Goal: Communication & Community: Participate in discussion

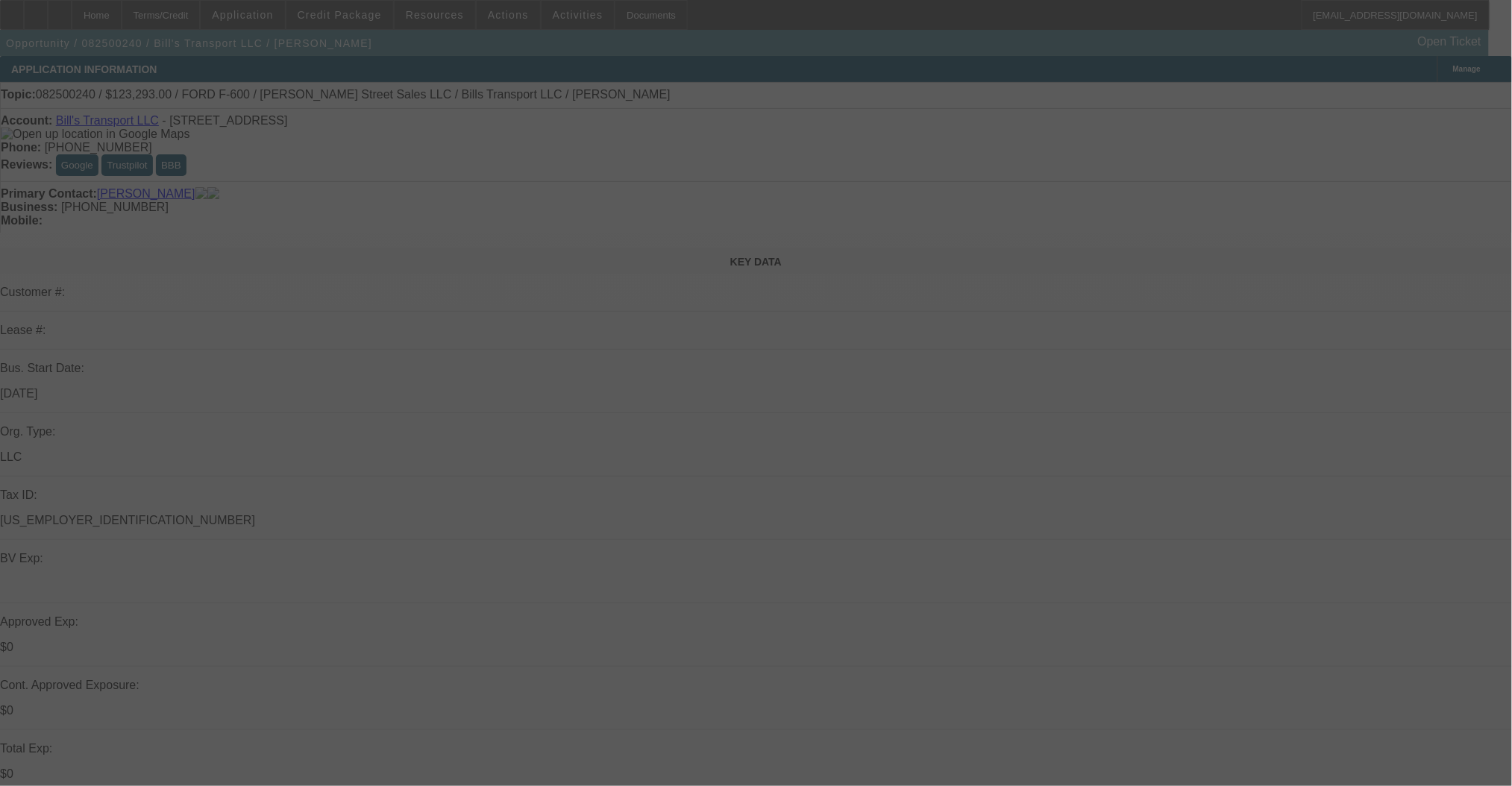
select select "0"
select select "6"
select select "0"
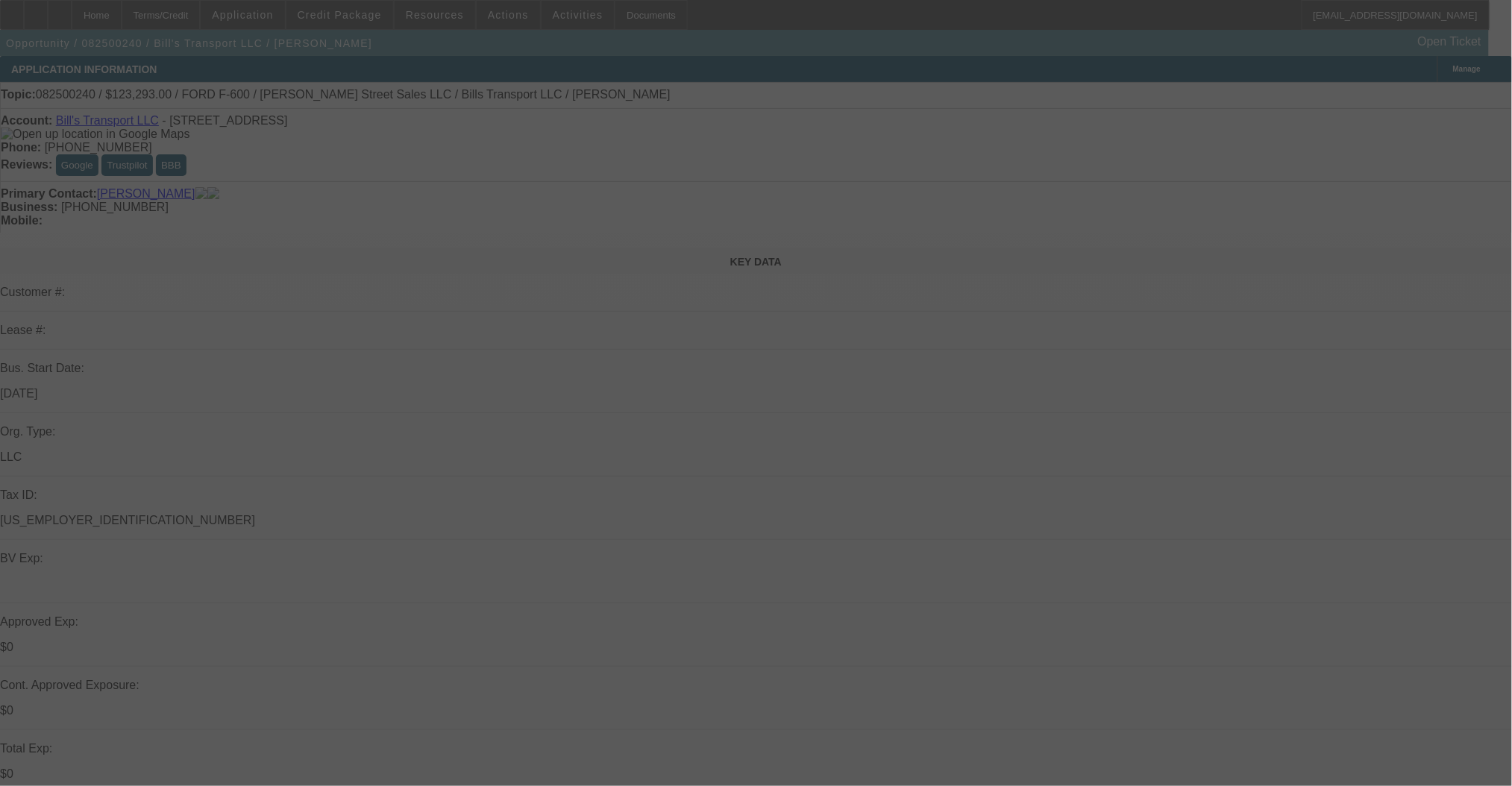
select select "0"
select select "3"
select select "0"
select select "6"
select select "0"
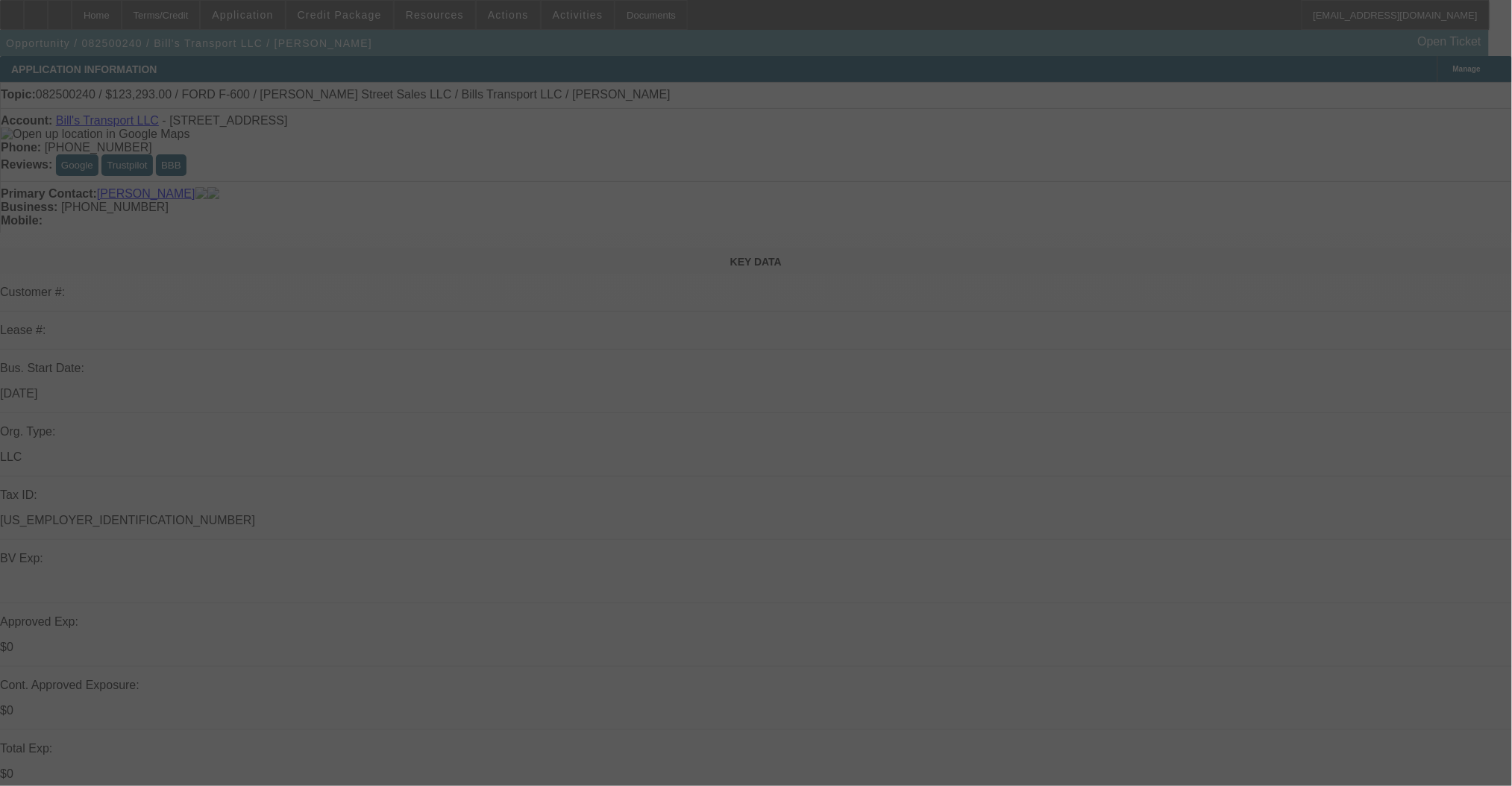
select select "0"
select select "6"
select select "0"
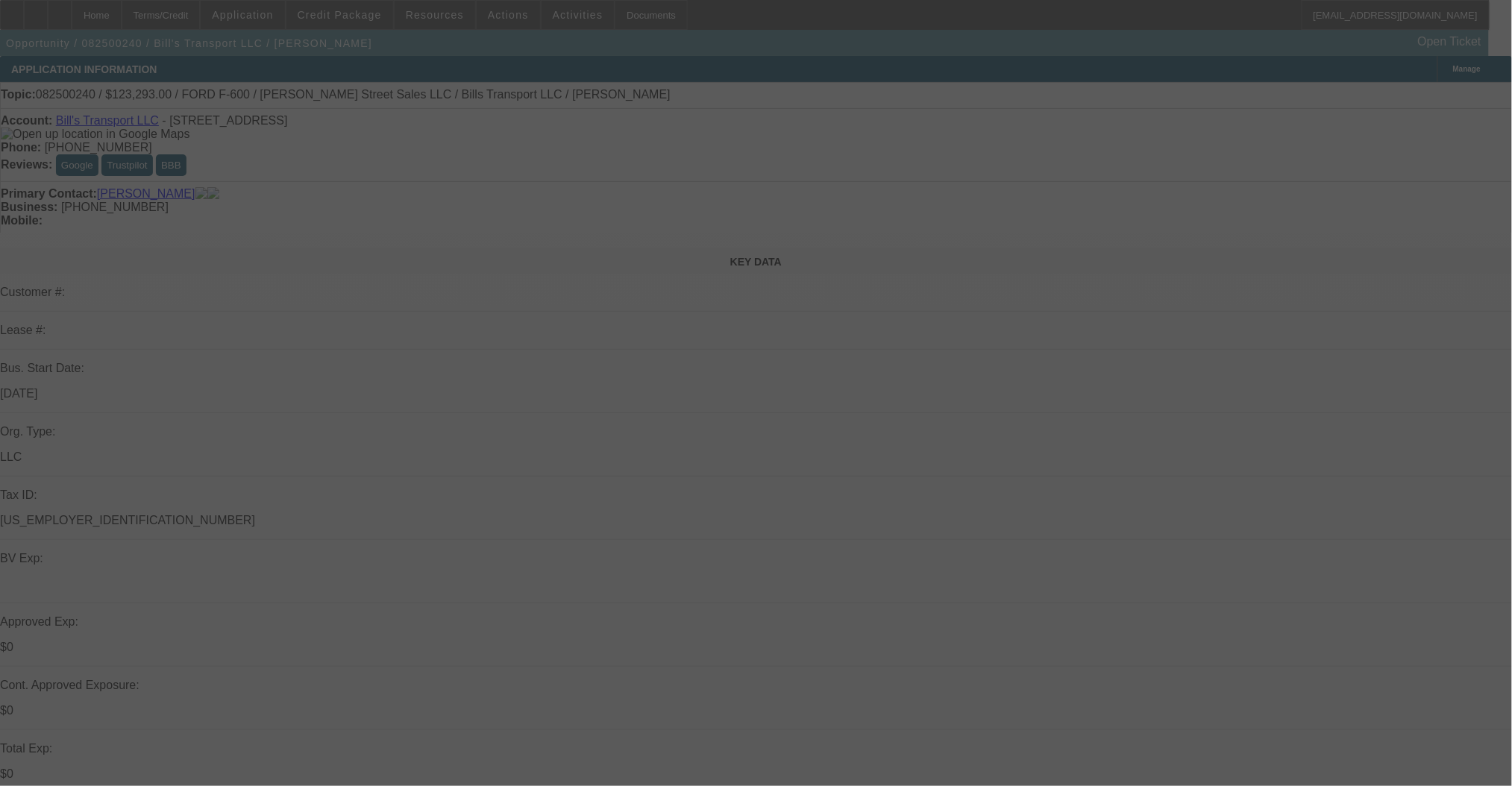
select select "0"
select select "6"
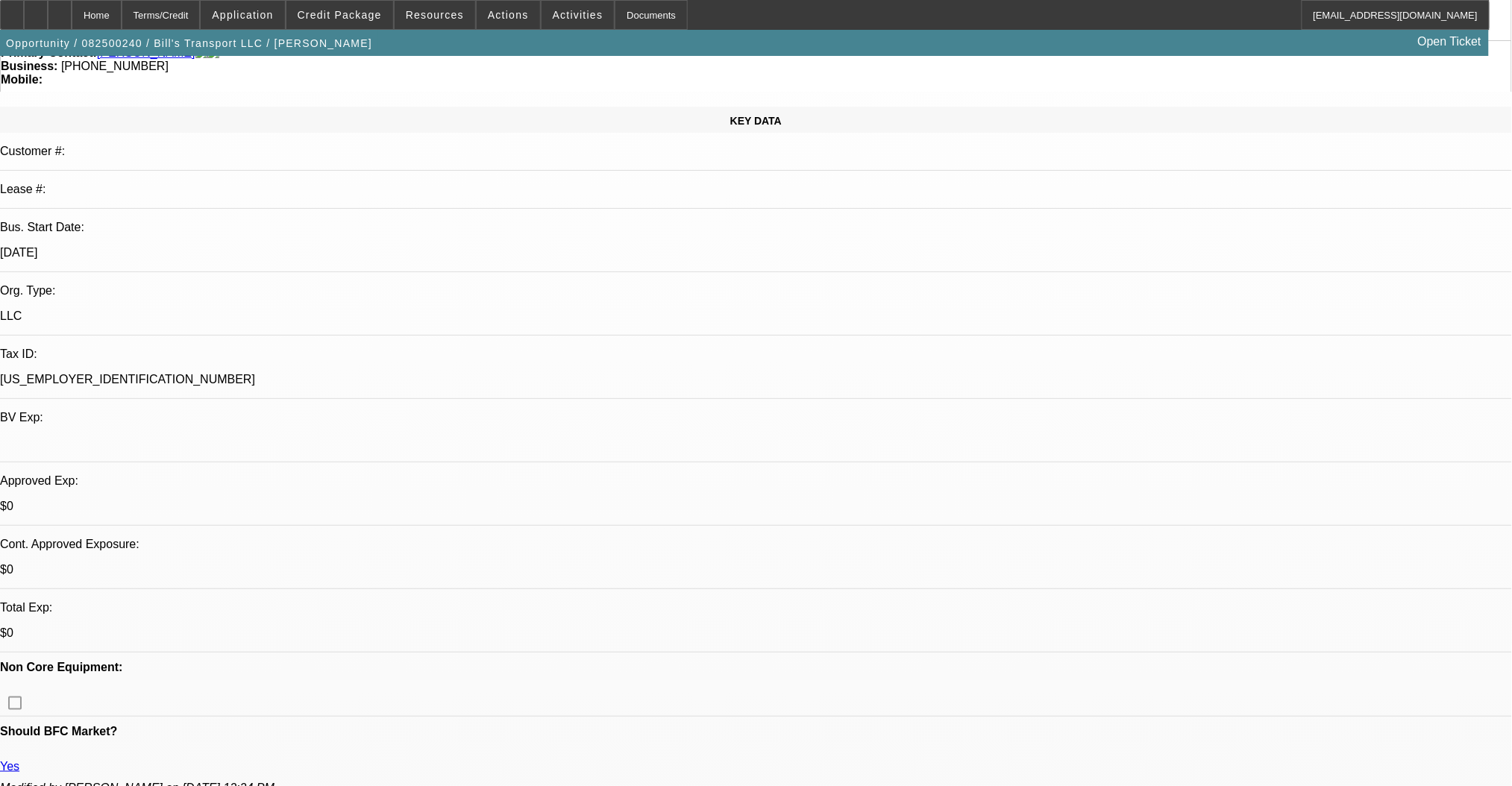
scroll to position [497, 0]
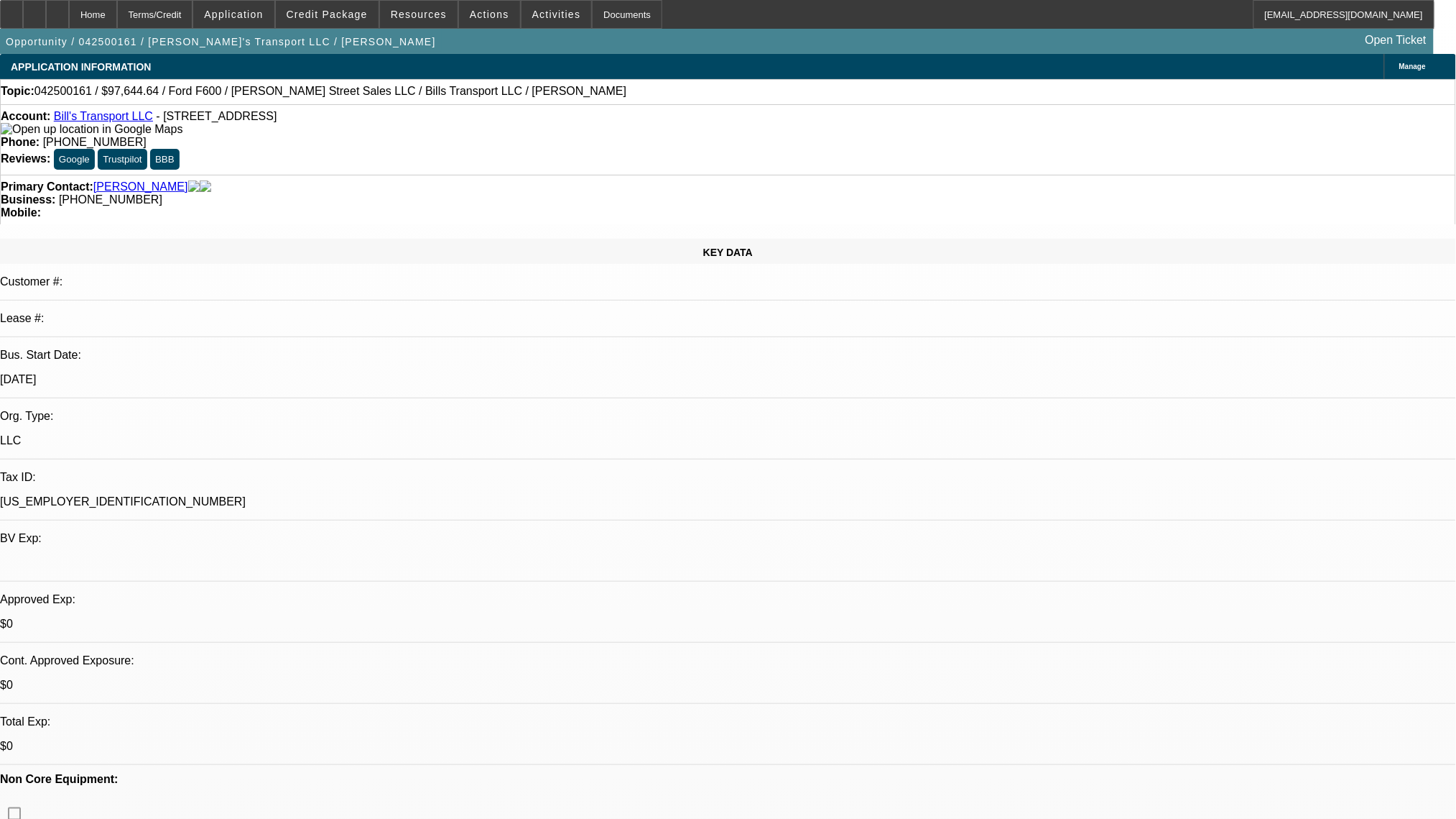
select select "0"
select select "6"
select select "0"
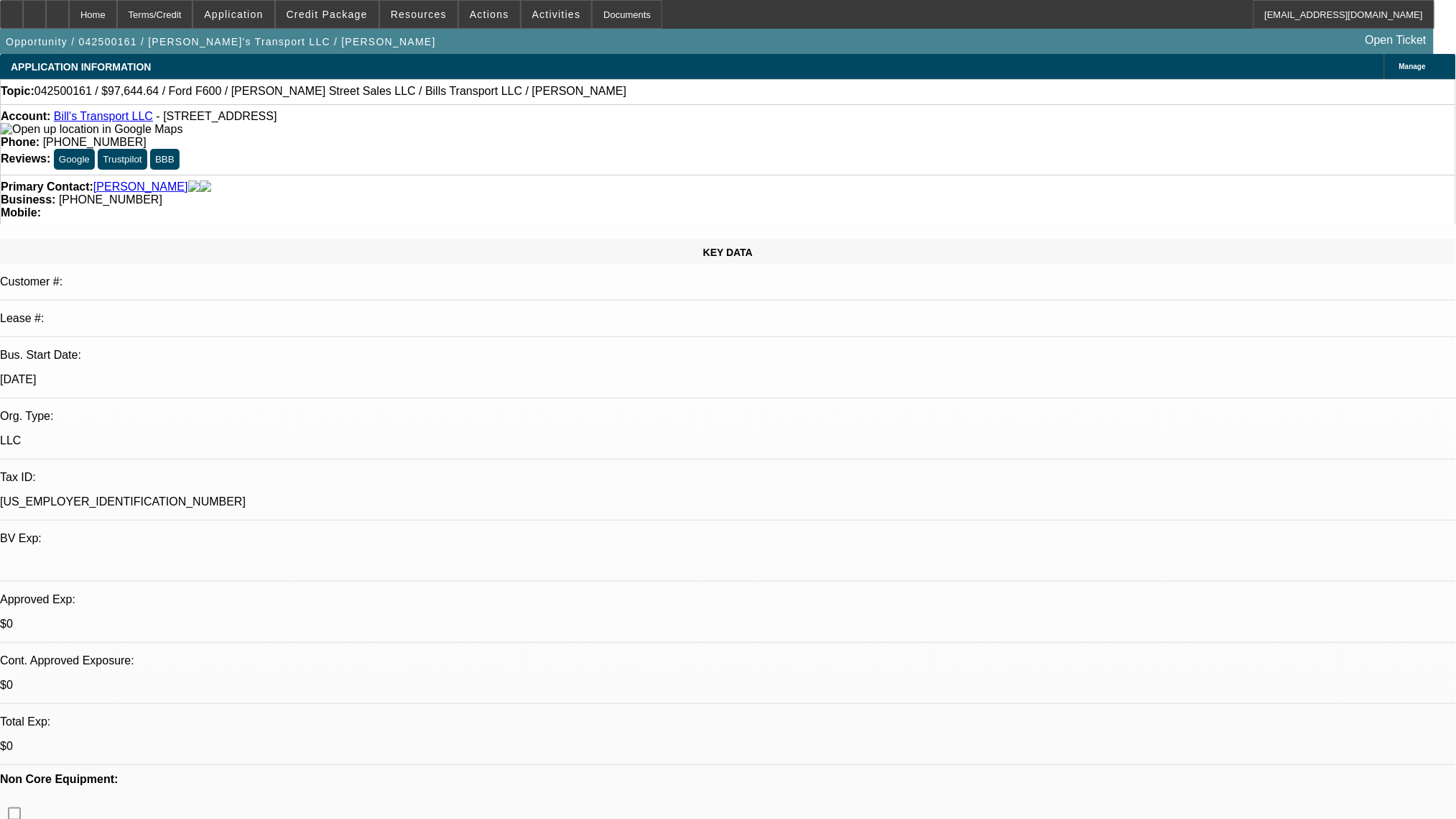
select select "0"
select select "6"
select select "0"
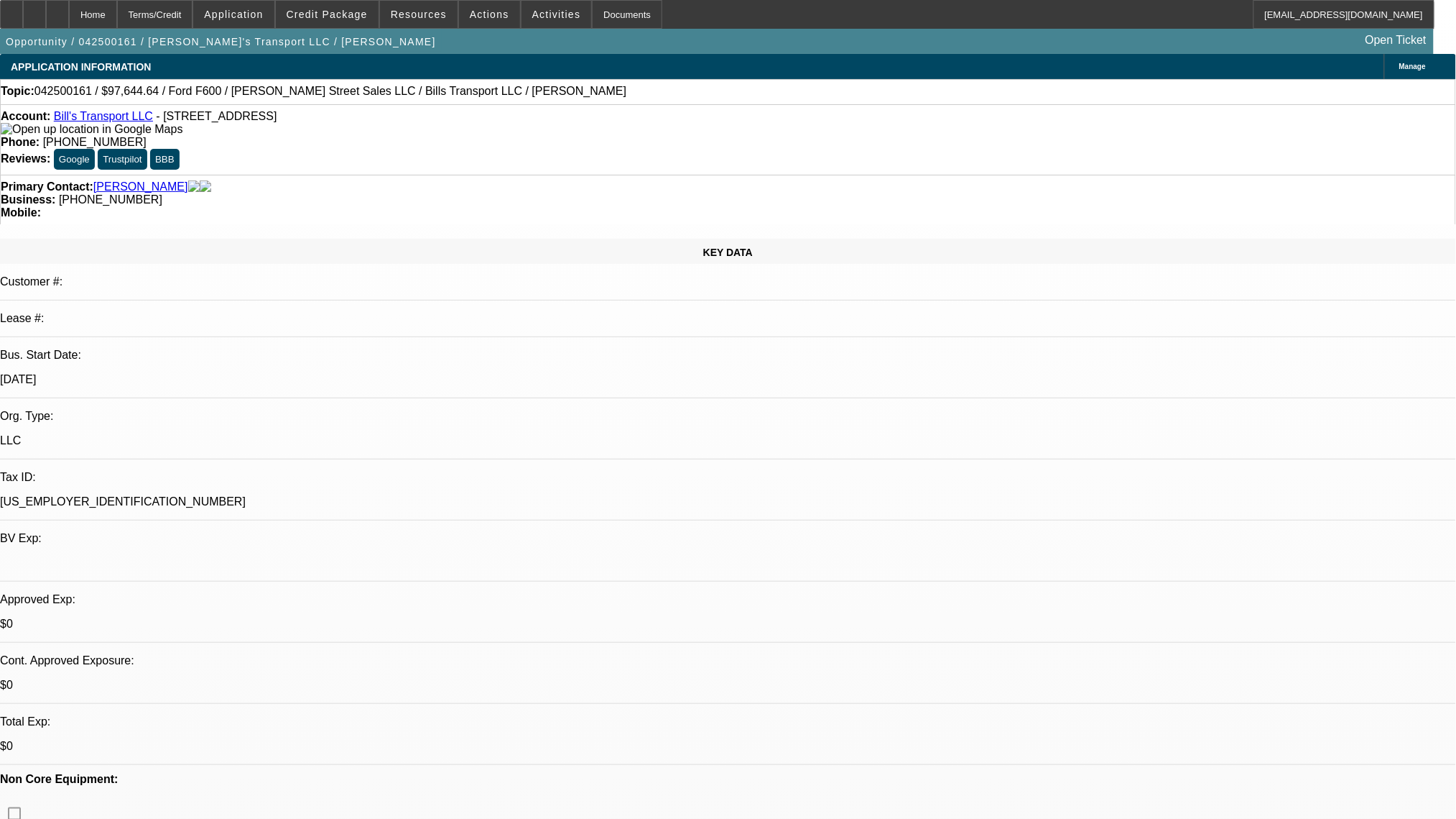
select select "0"
select select "6"
select select "0"
select select "0.1"
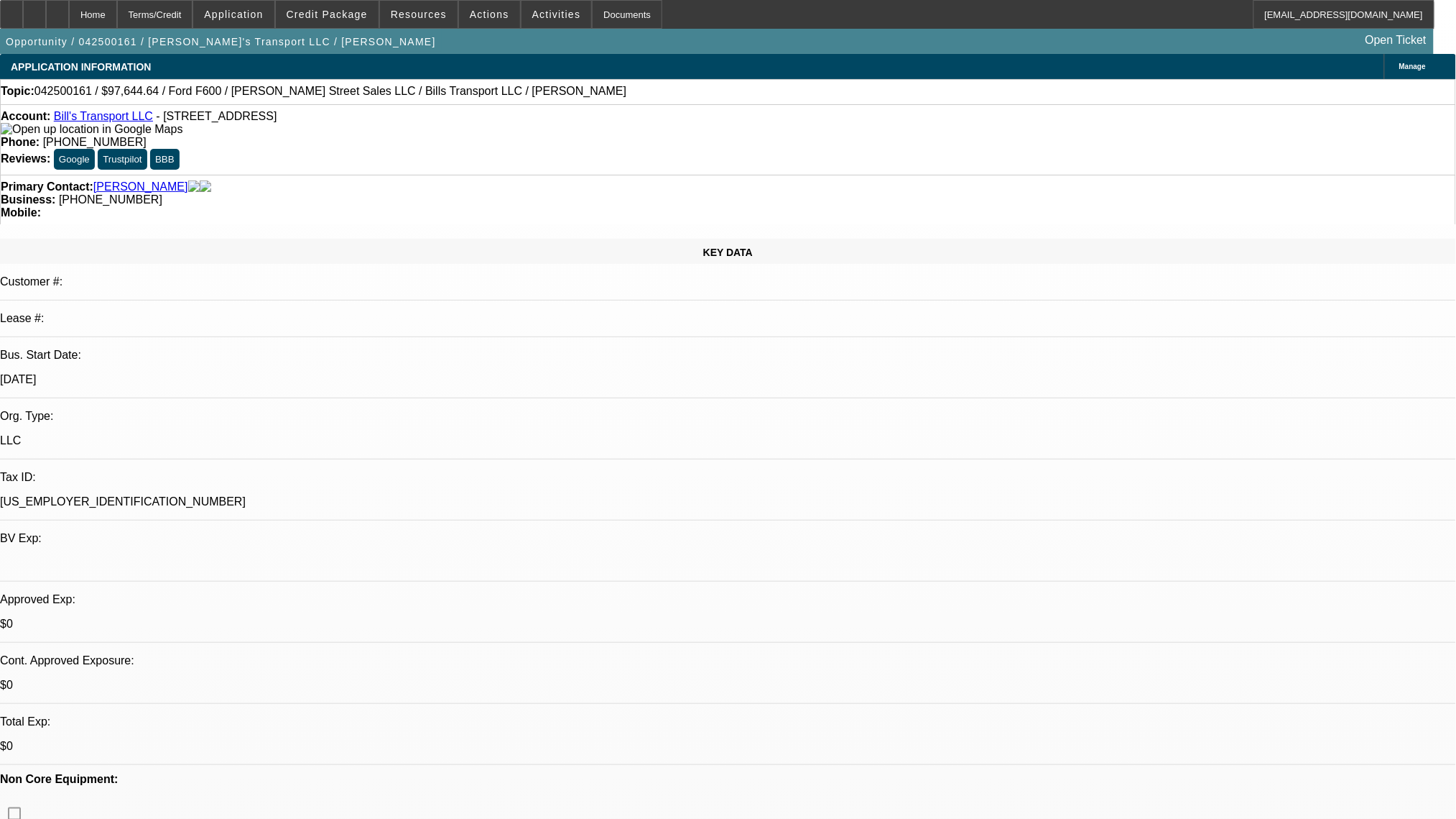
select select "4"
click at [115, 123] on link "Bill's Transport LLC" at bounding box center [104, 115] width 99 height 12
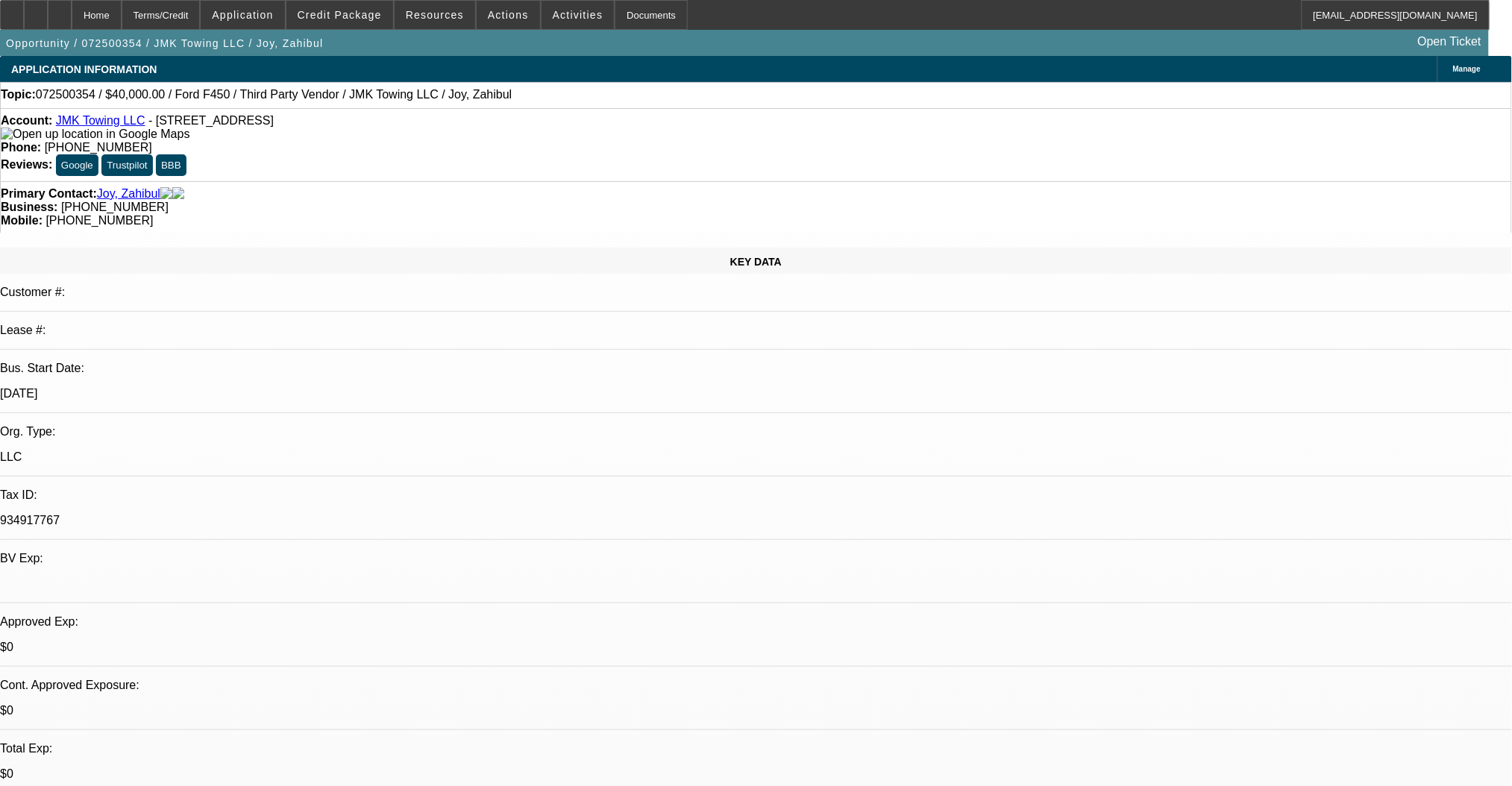
select select "0"
select select "6"
select select "0"
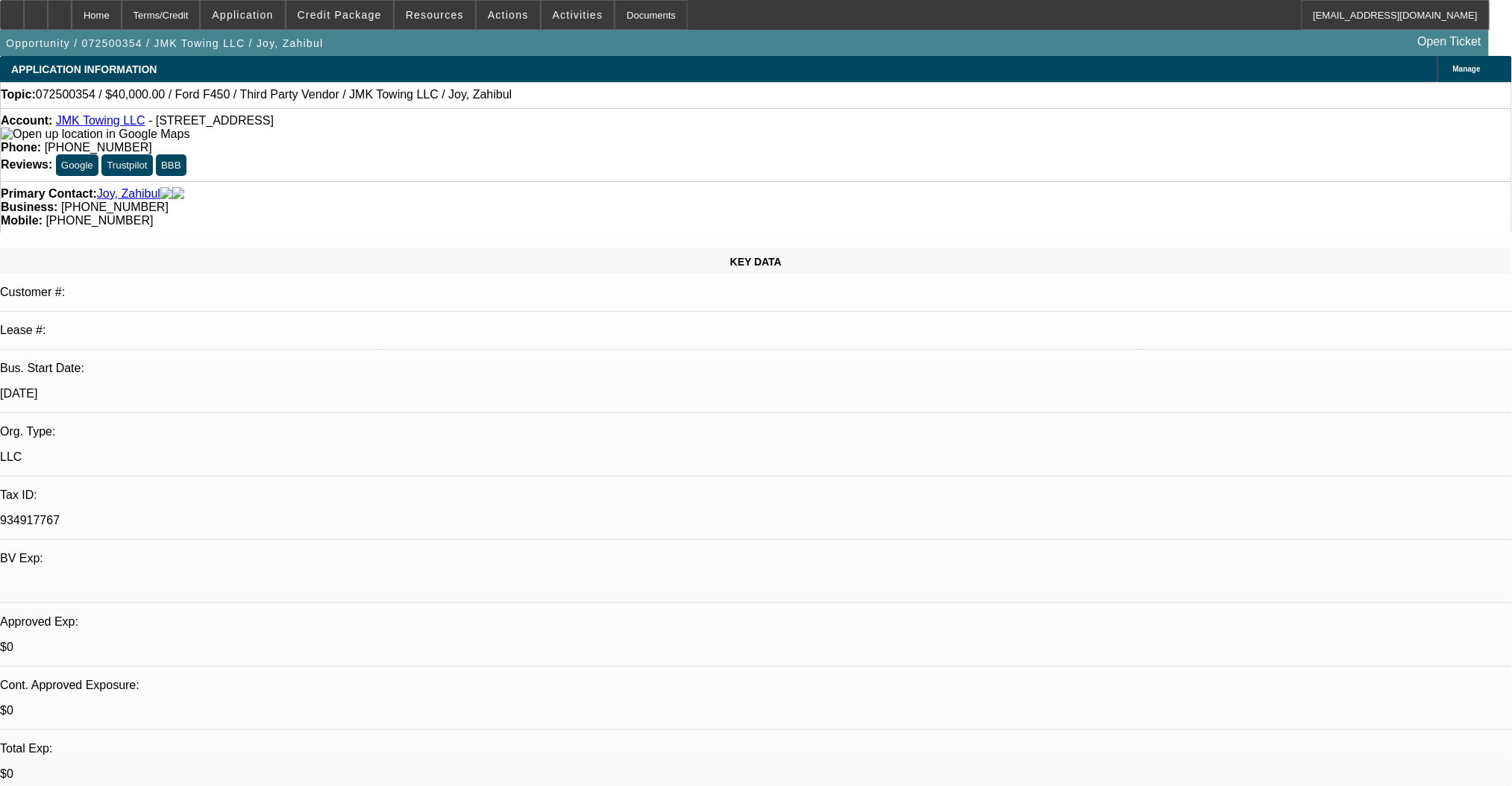
select select "0"
select select "4"
select select "0"
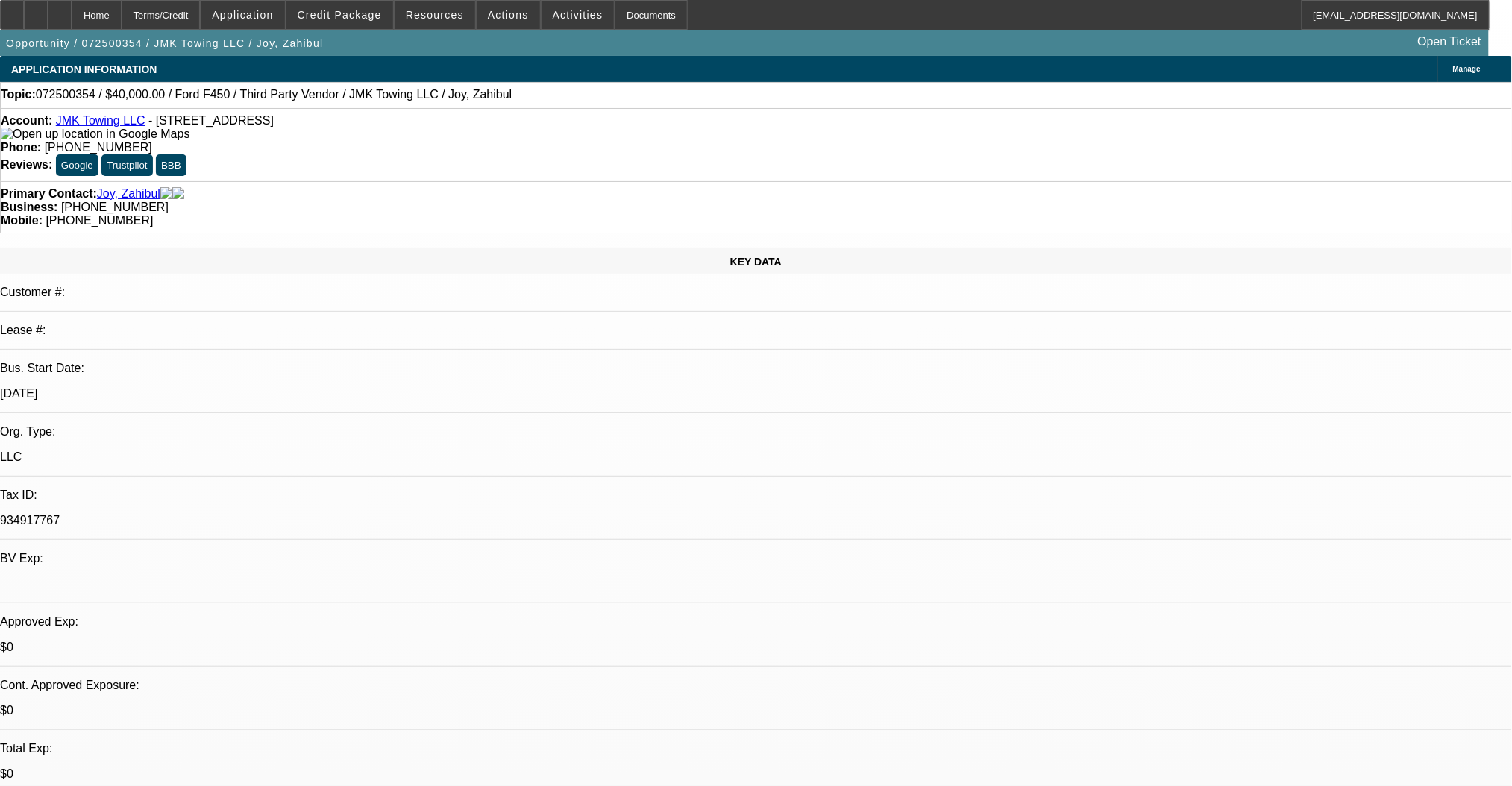
select select "0"
select select "6"
select select "0"
select select "0.1"
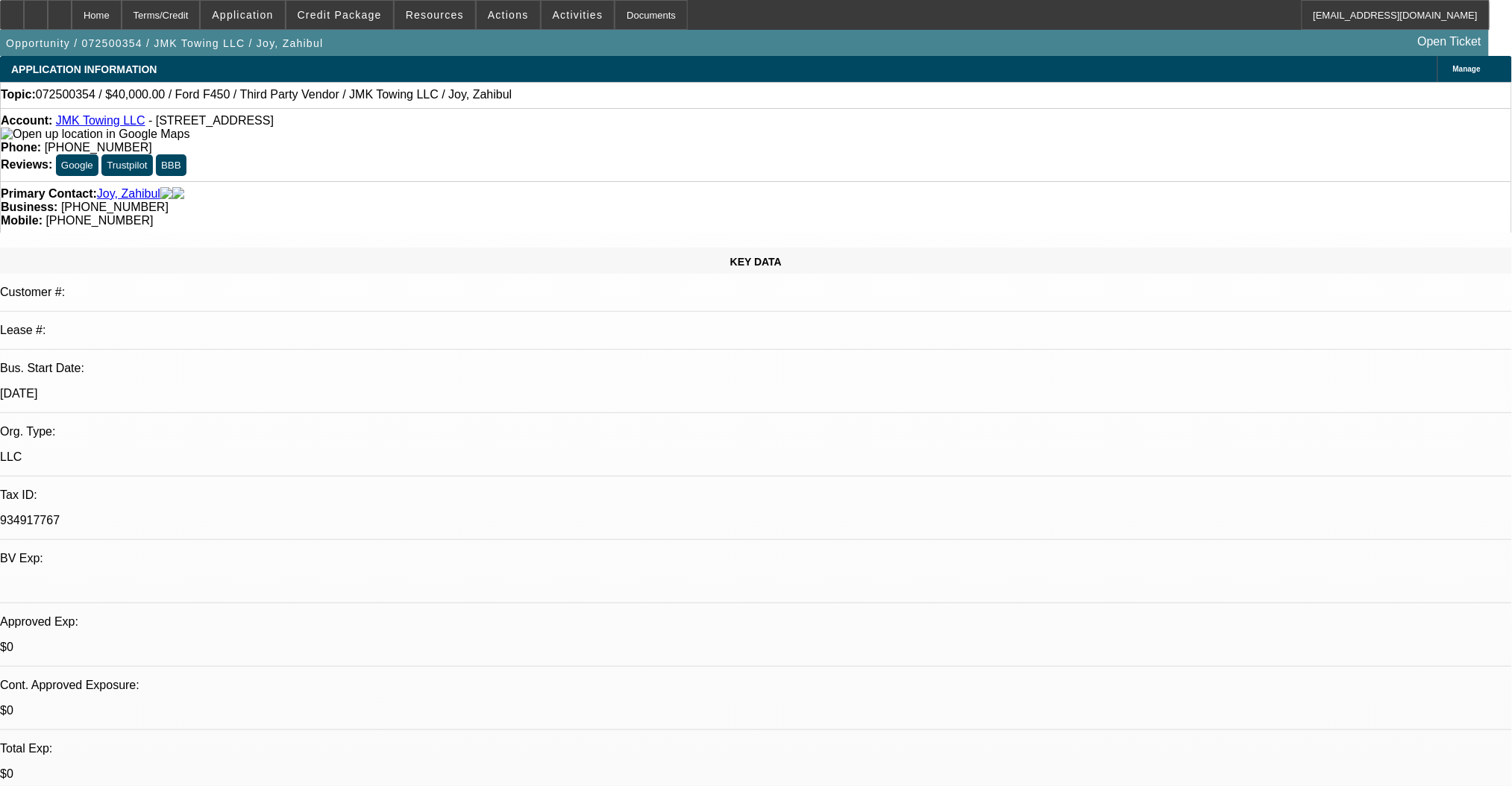
select select "4"
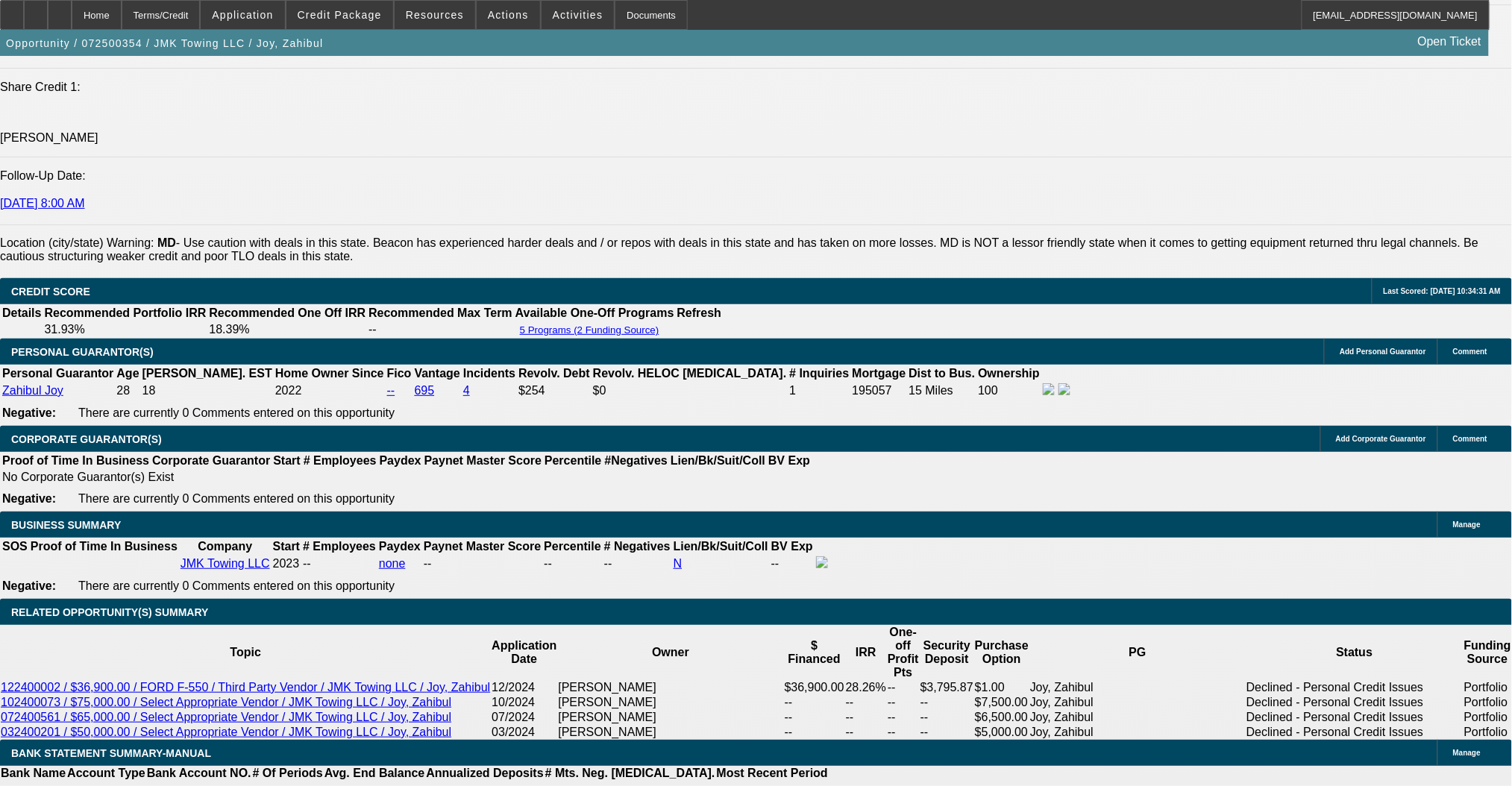
scroll to position [1989, 0]
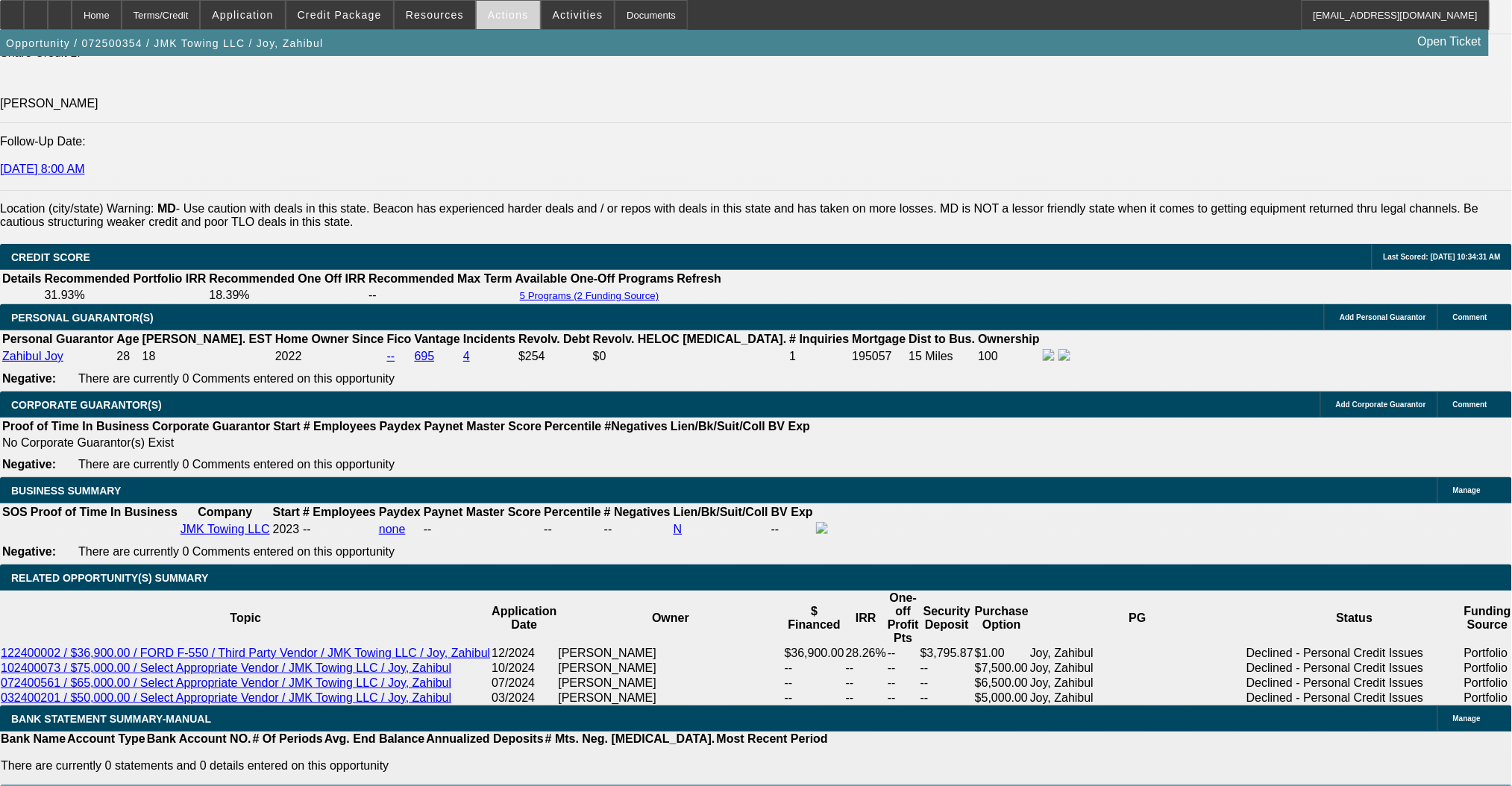
click at [497, 18] on span "Actions" at bounding box center [508, 14] width 41 height 11
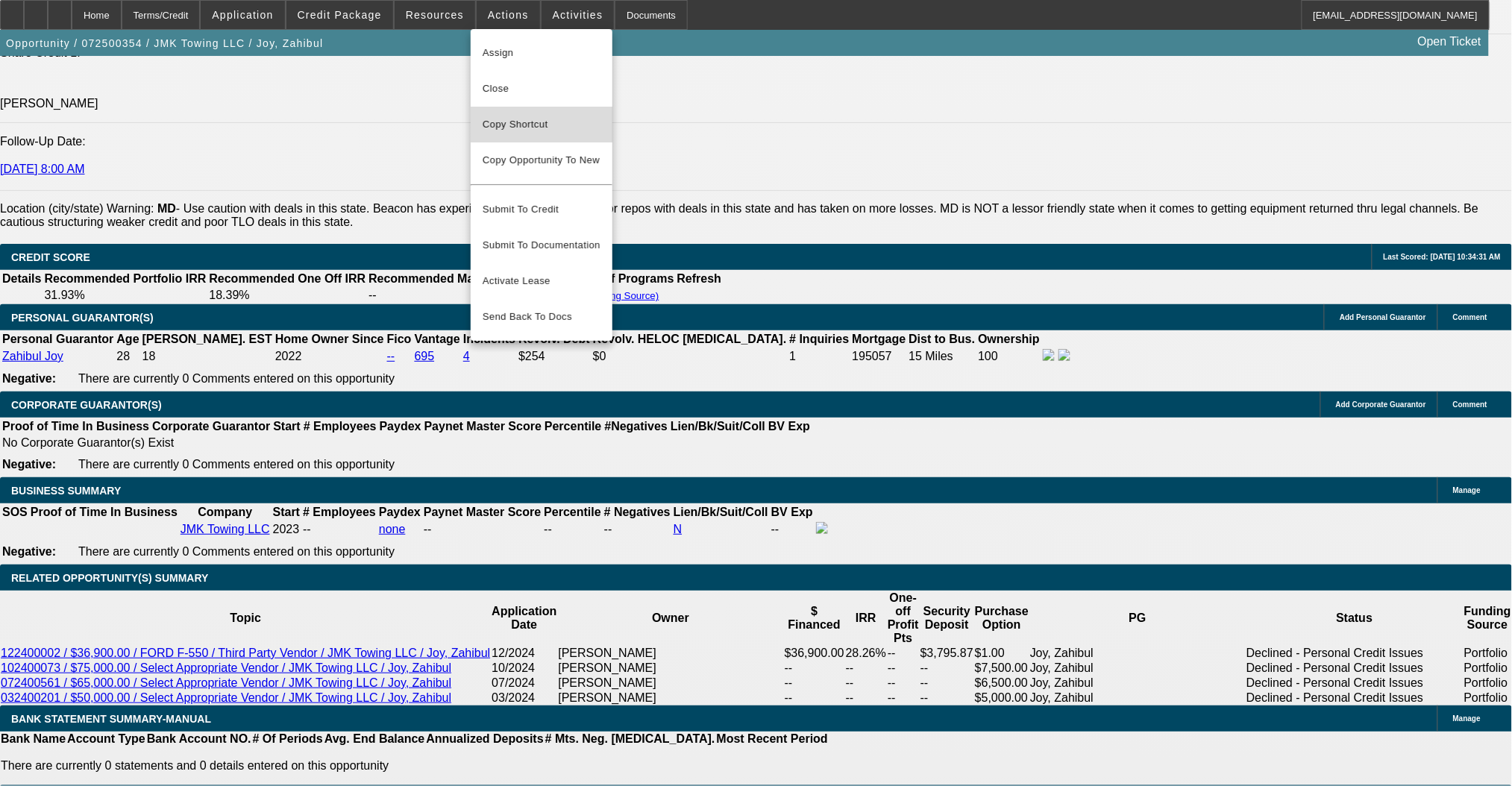
click at [527, 120] on span "Copy Shortcut" at bounding box center [541, 124] width 118 height 18
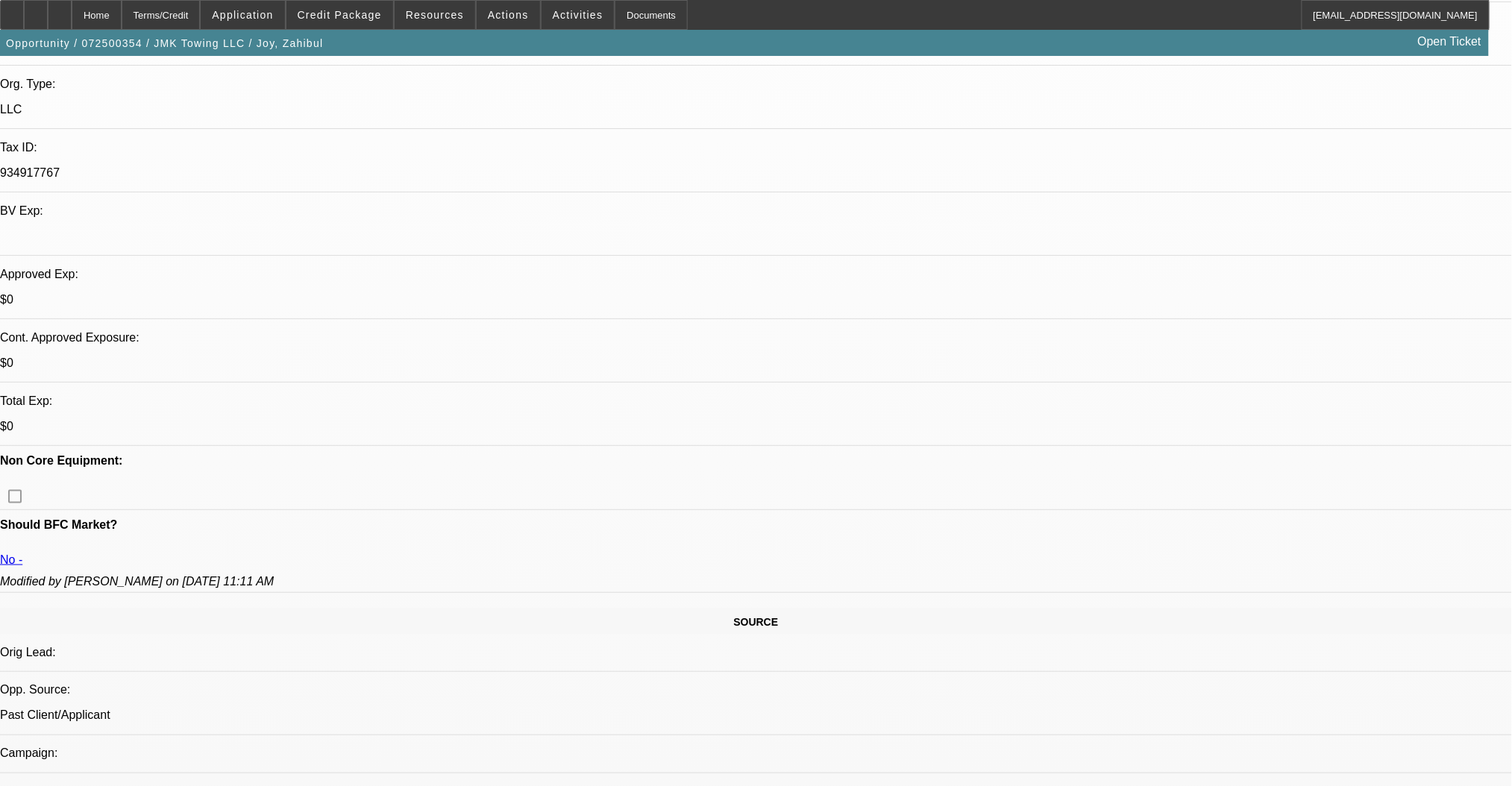
scroll to position [0, 0]
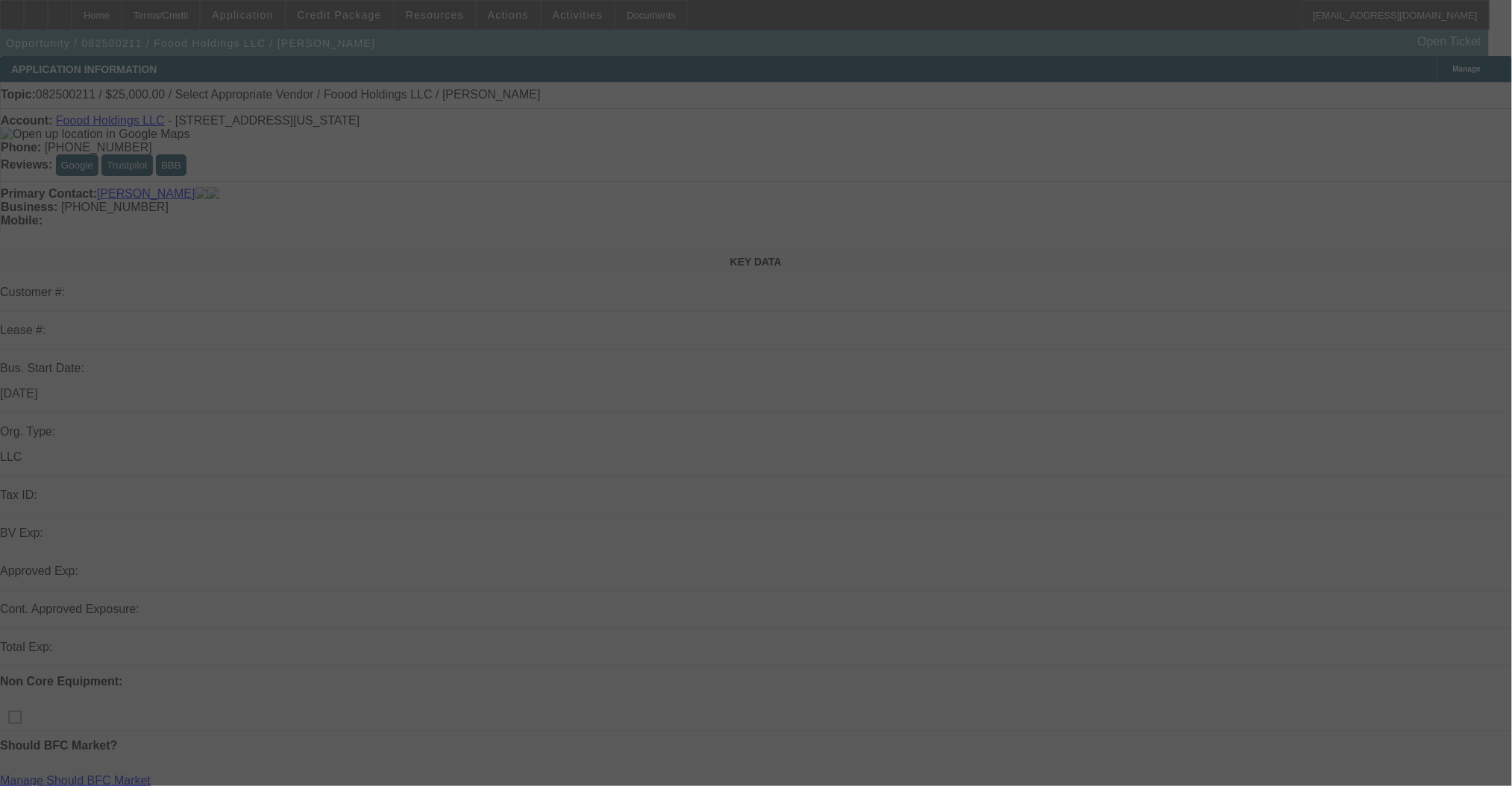
select select "0"
select select "2"
select select "0.1"
select select "4"
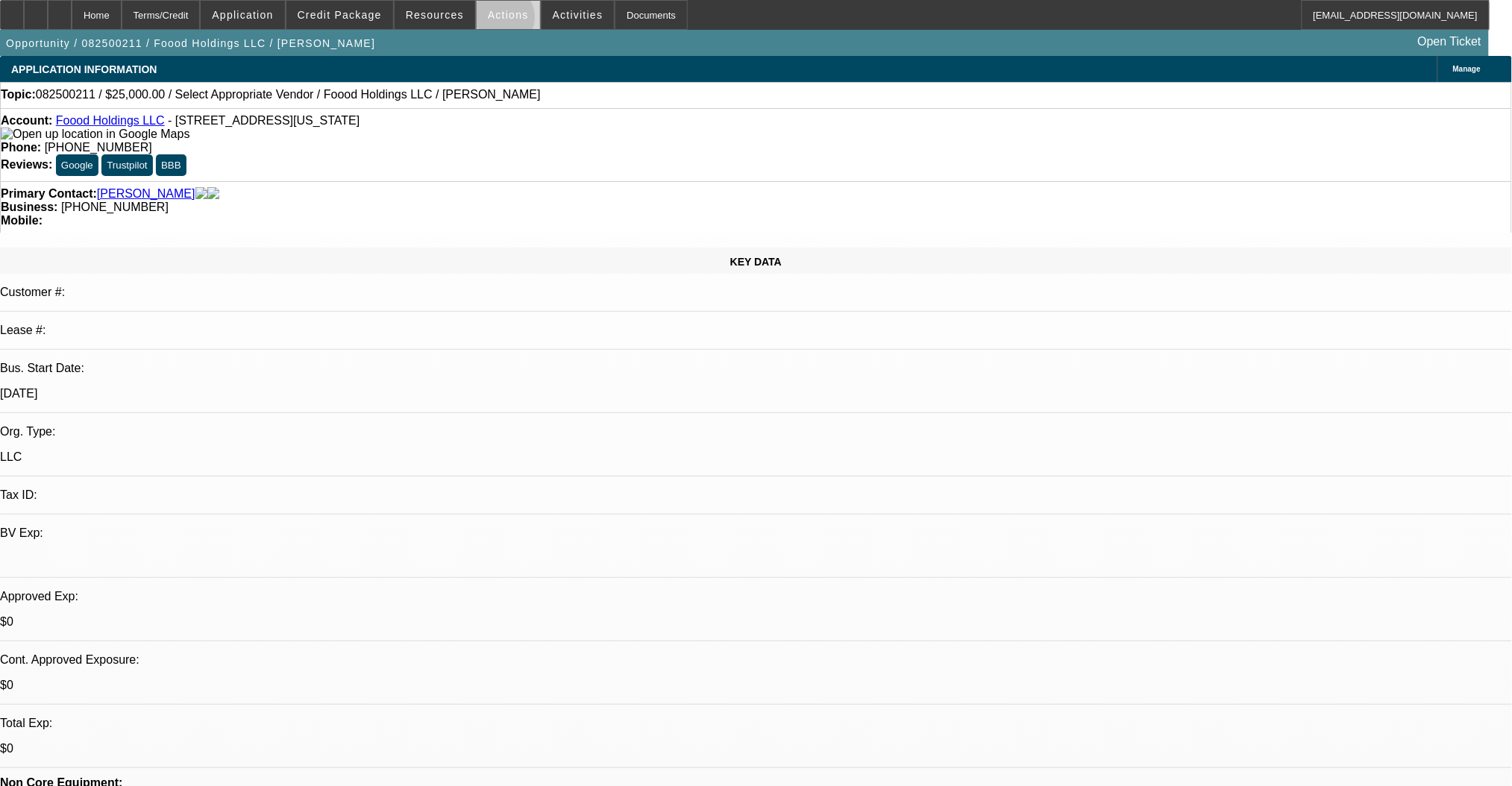
click at [493, 21] on span at bounding box center [509, 14] width 63 height 35
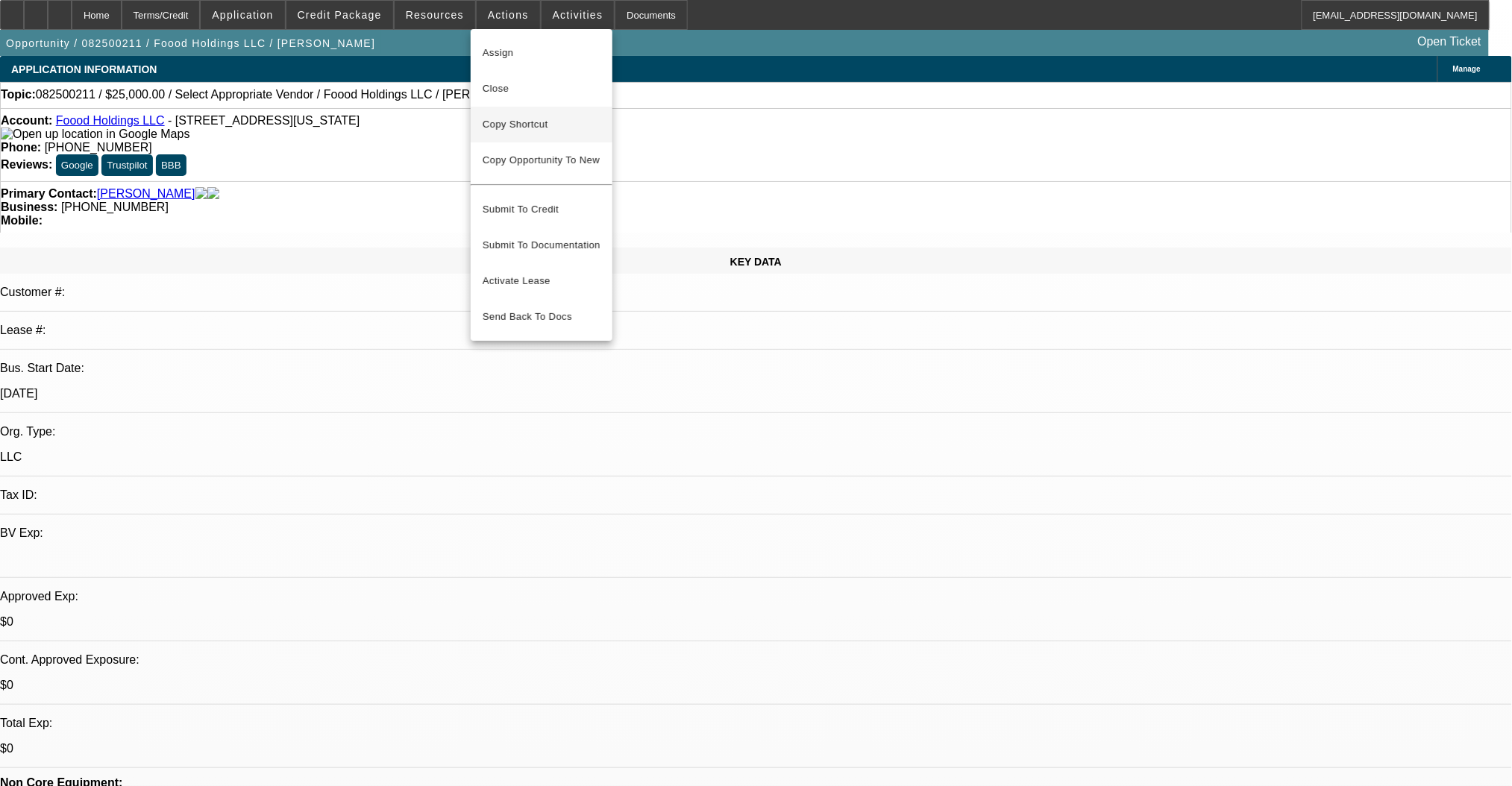
click at [515, 124] on span "Copy Shortcut" at bounding box center [541, 124] width 118 height 18
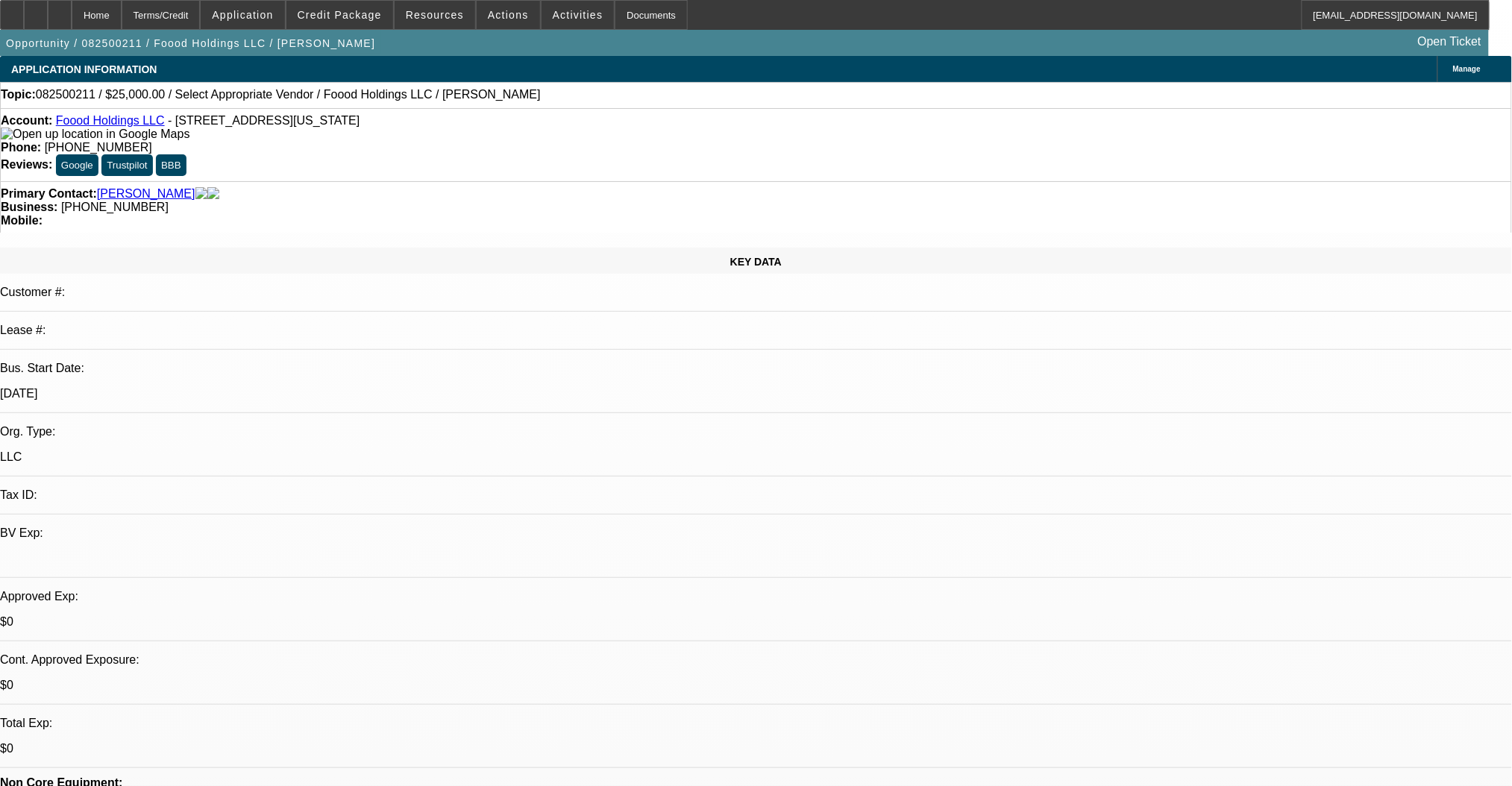
radio input "true"
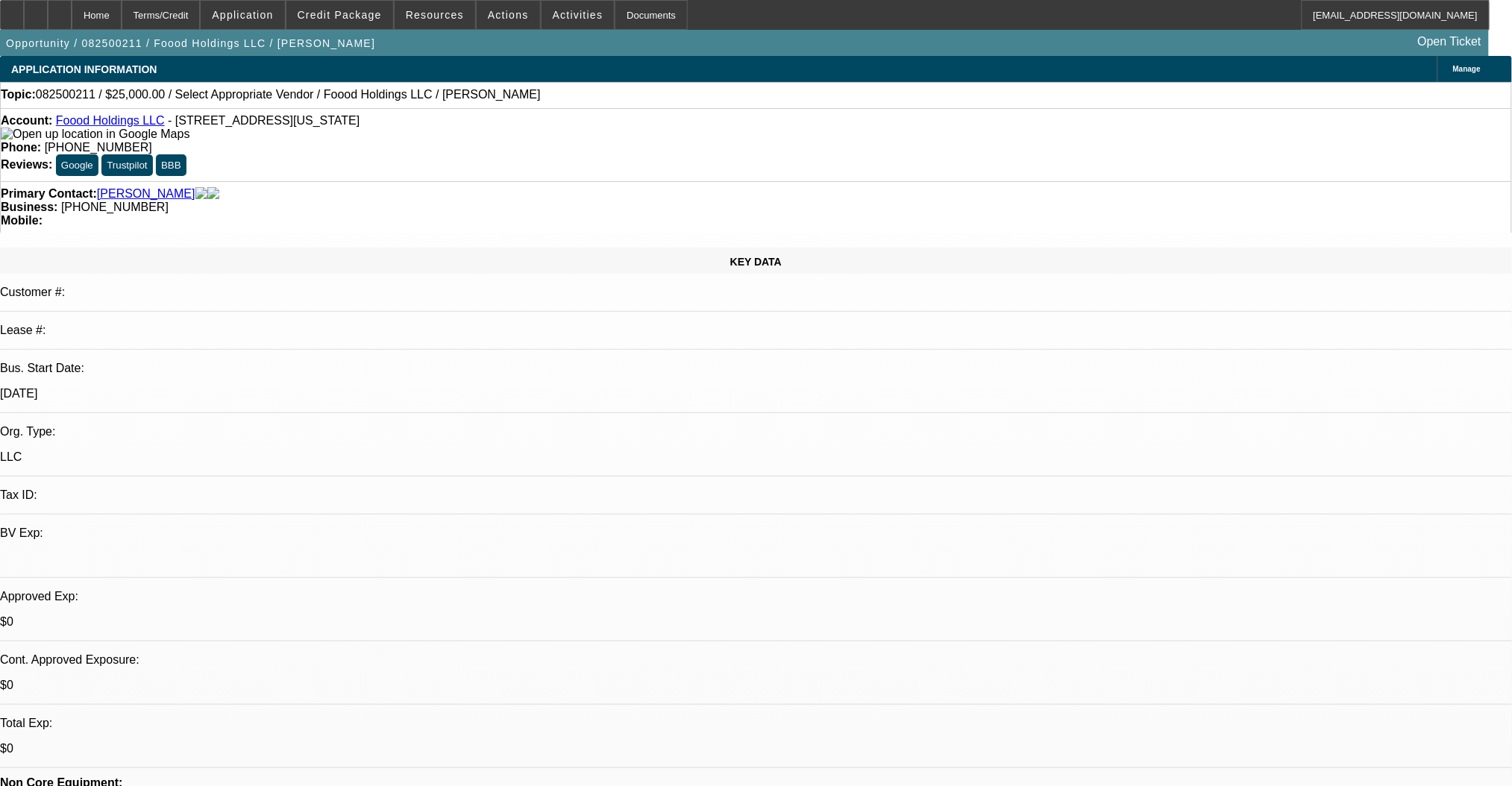
paste textarea "https://beaconfunding.crm.dynamics.com/main.aspx?appid=74cd23eb-af2a-eb11-a813-…"
type textarea "reenagement [URL][DOMAIN_NAME]"
radio input "true"
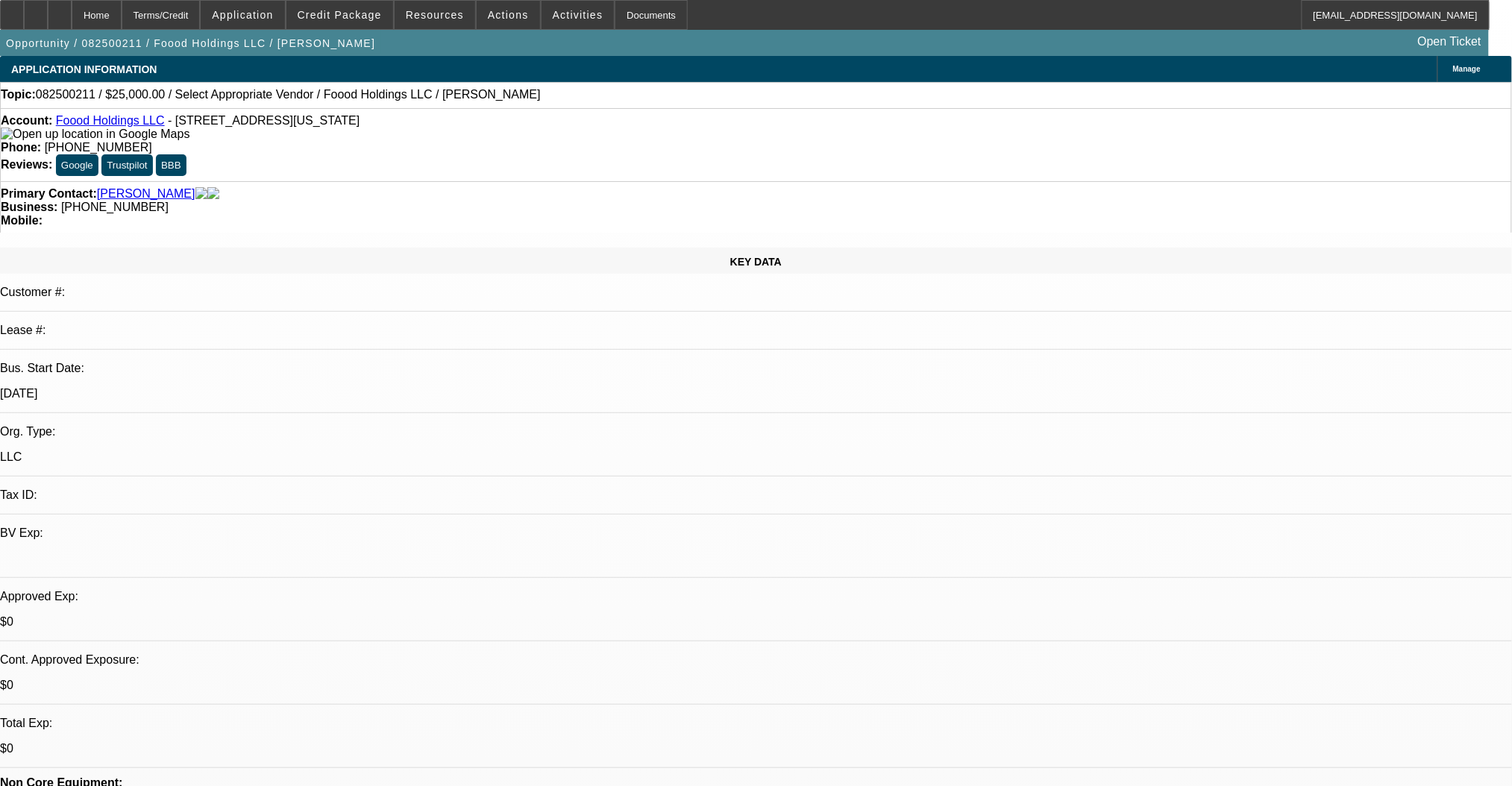
scroll to position [0, 0]
click at [72, 12] on div at bounding box center [59, 14] width 24 height 30
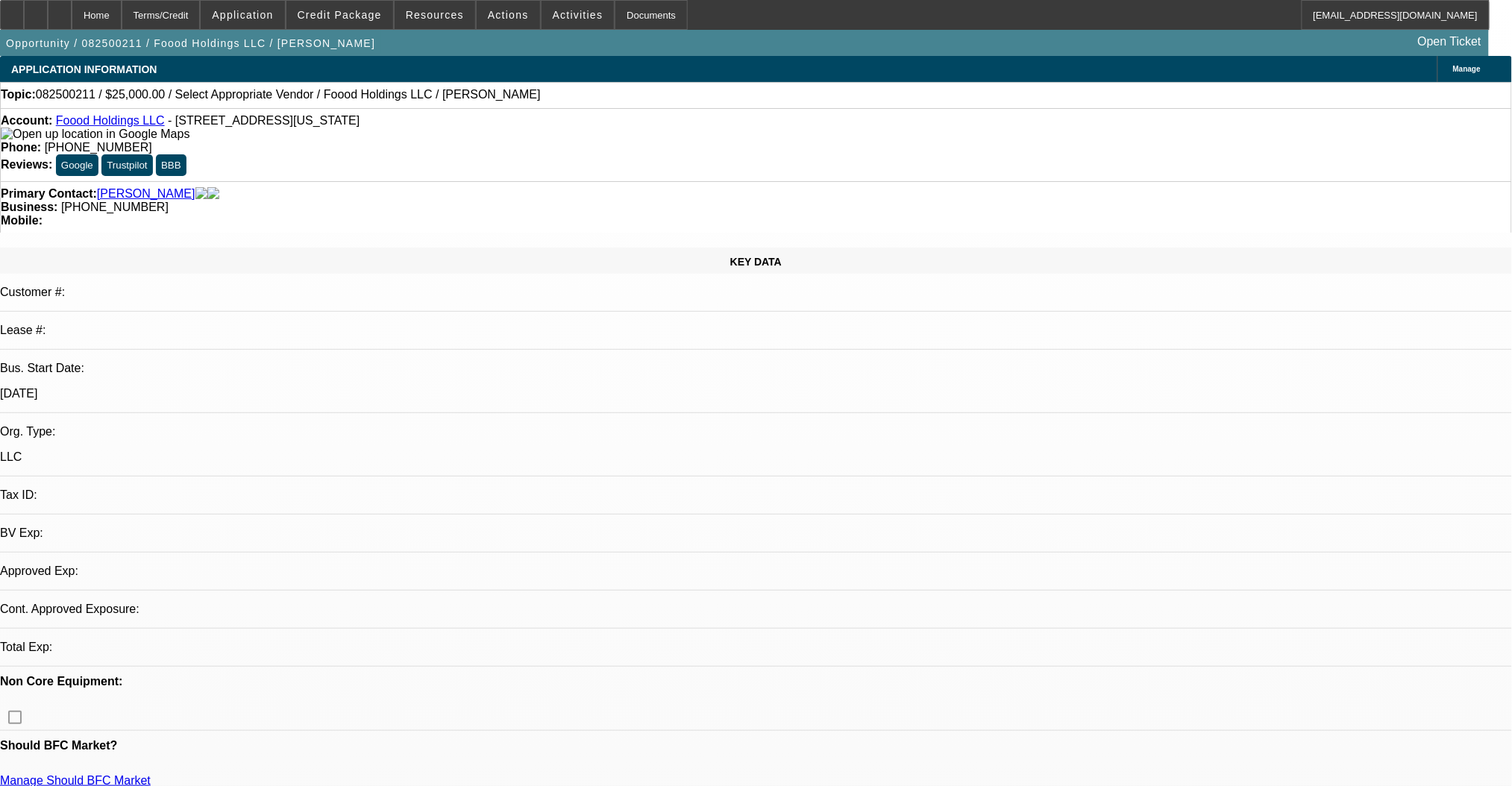
select select "0"
select select "2"
select select "0.1"
select select "4"
